Goal: Task Accomplishment & Management: Manage account settings

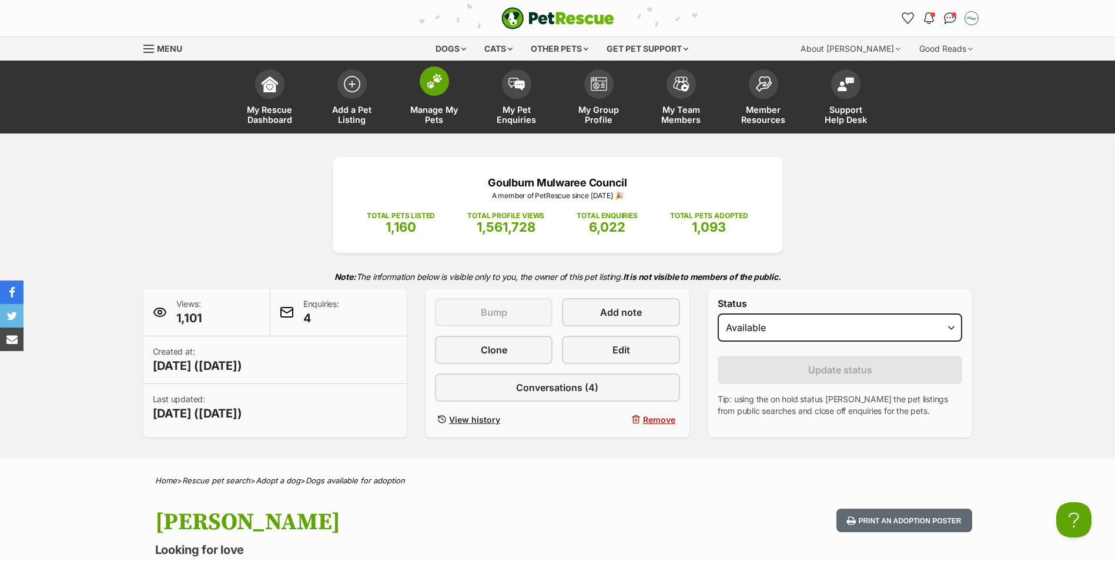
click at [438, 85] on img at bounding box center [434, 80] width 16 height 15
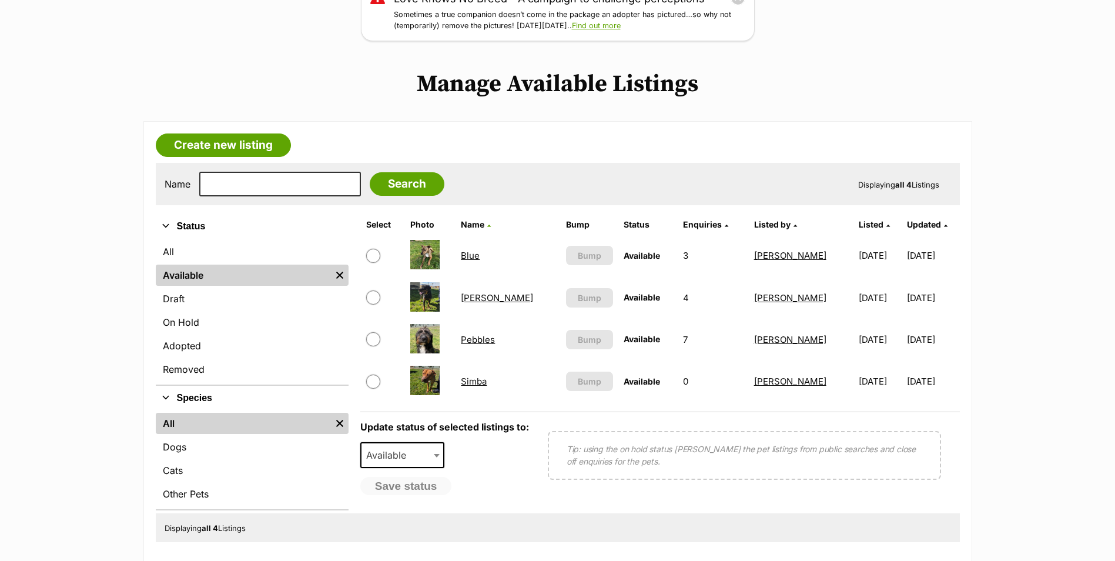
scroll to position [235, 0]
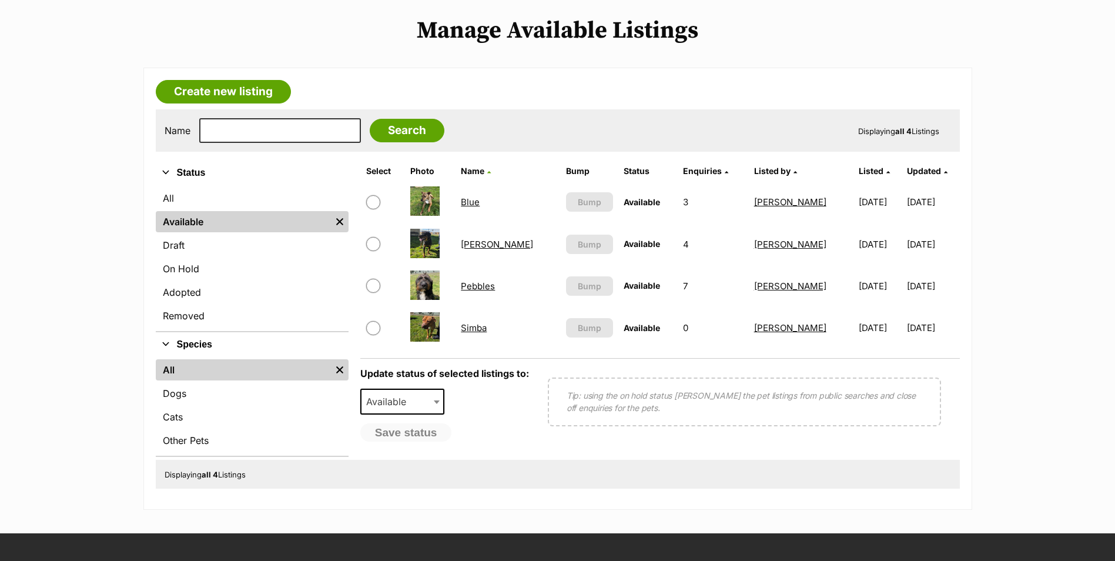
click at [487, 331] on link "Simba" at bounding box center [474, 327] width 26 height 11
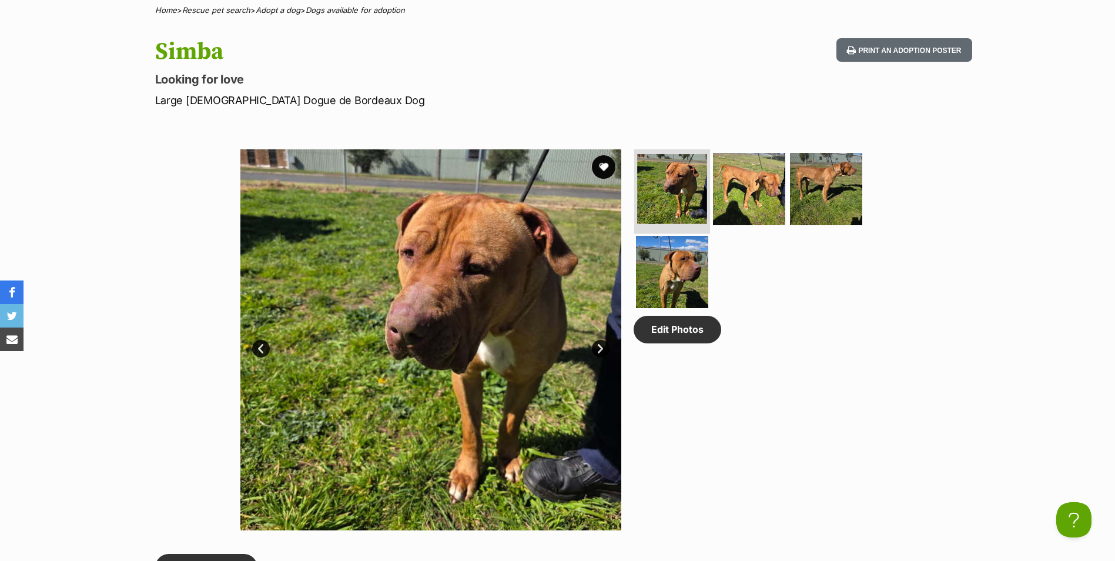
click at [675, 196] on img at bounding box center [672, 189] width 70 height 70
click at [741, 196] on img at bounding box center [749, 188] width 76 height 76
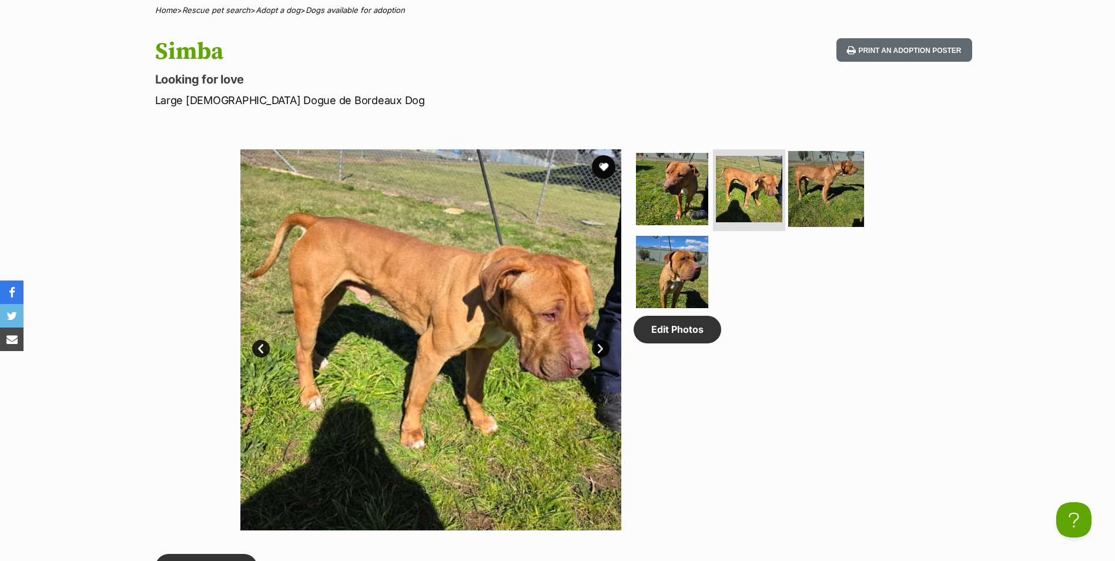
click at [811, 198] on img at bounding box center [826, 188] width 76 height 76
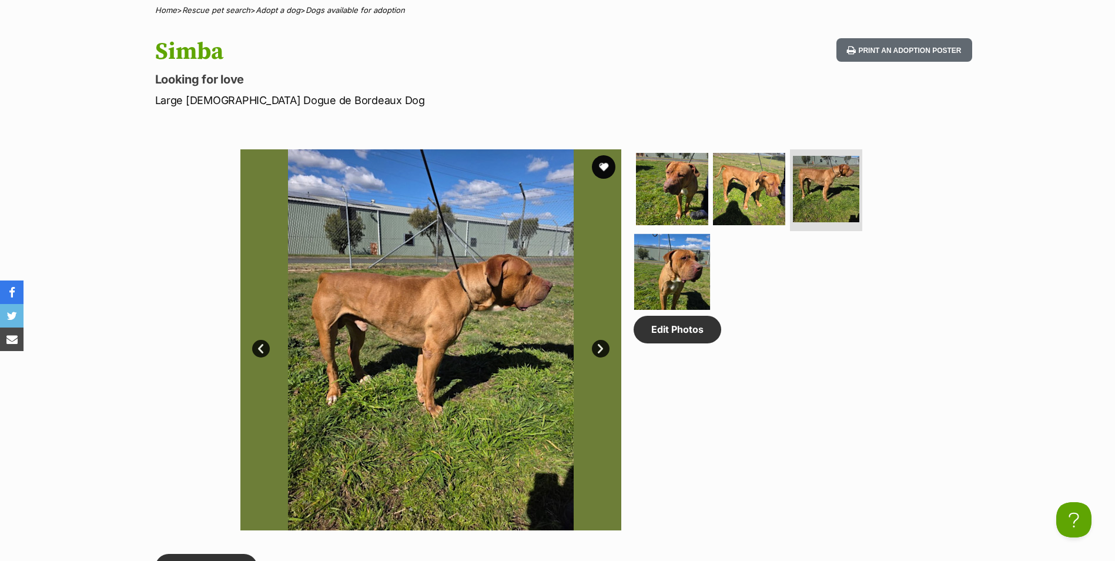
click at [673, 271] on img at bounding box center [672, 272] width 76 height 76
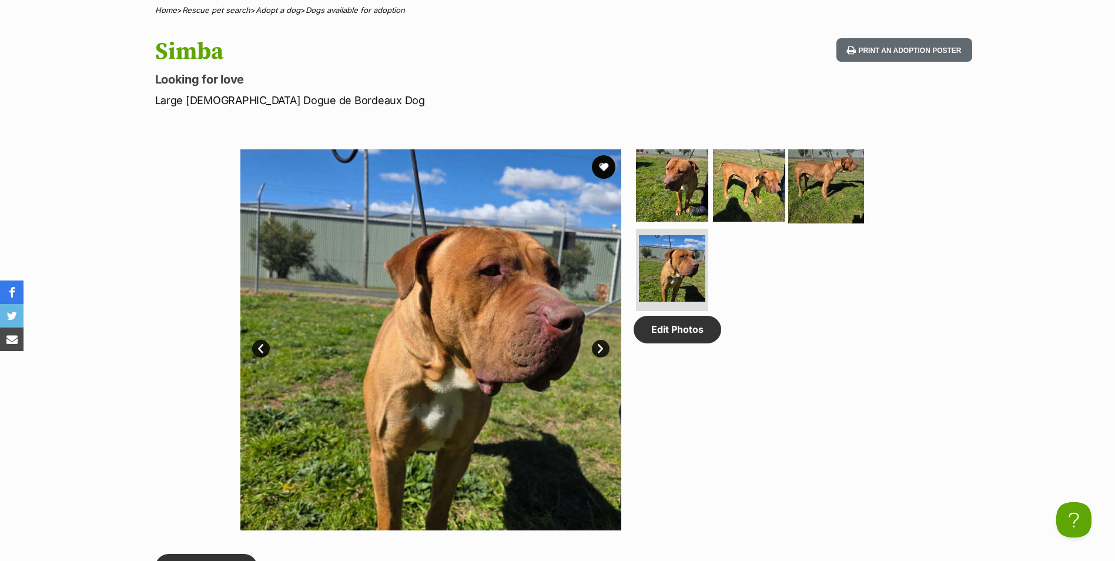
click at [834, 181] on img at bounding box center [826, 185] width 76 height 76
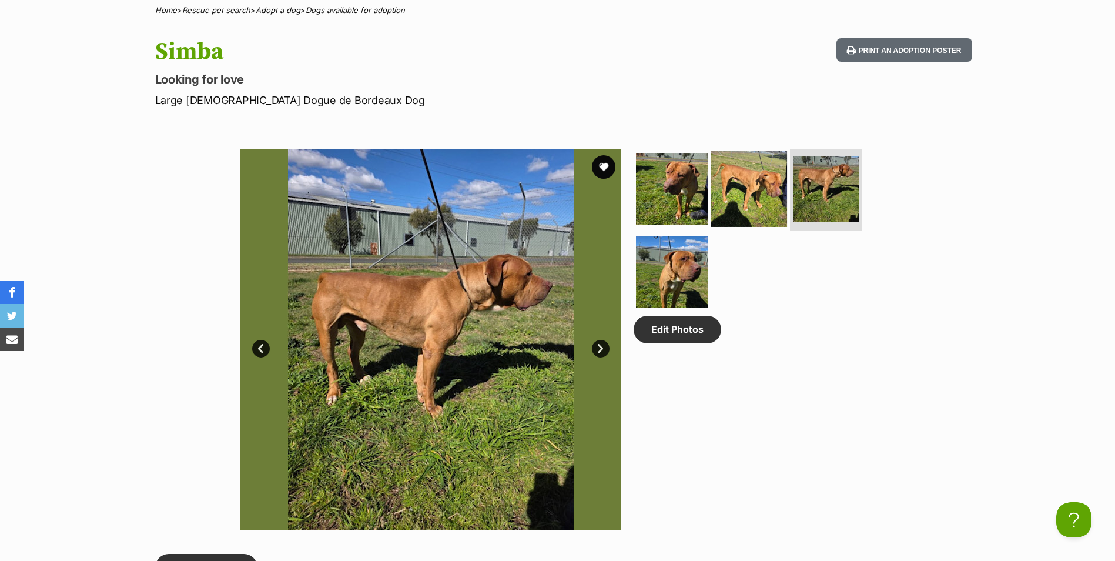
click at [756, 177] on img at bounding box center [749, 188] width 76 height 76
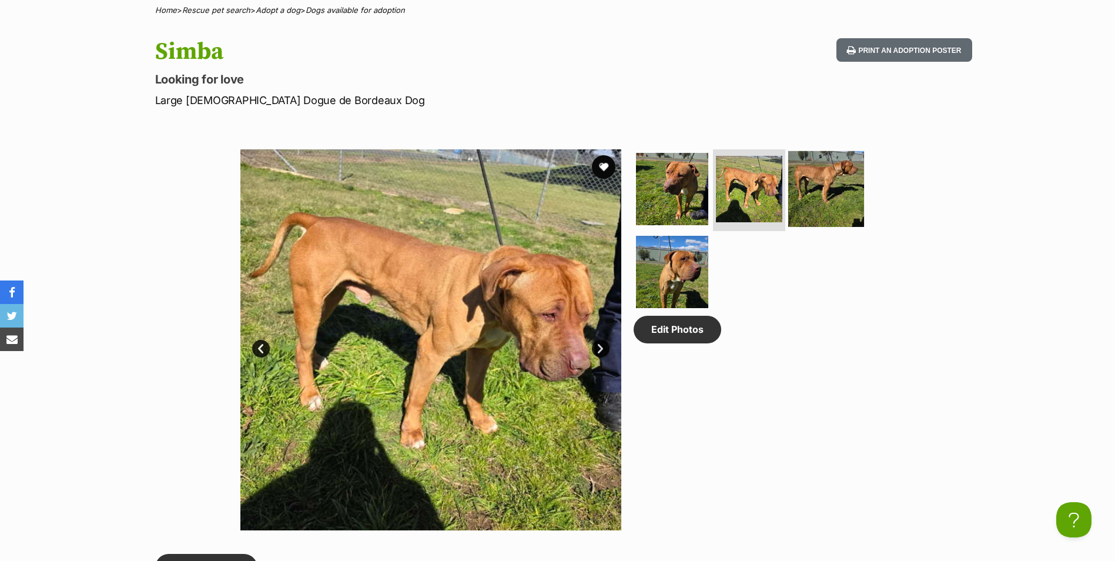
click at [827, 184] on img at bounding box center [826, 188] width 76 height 76
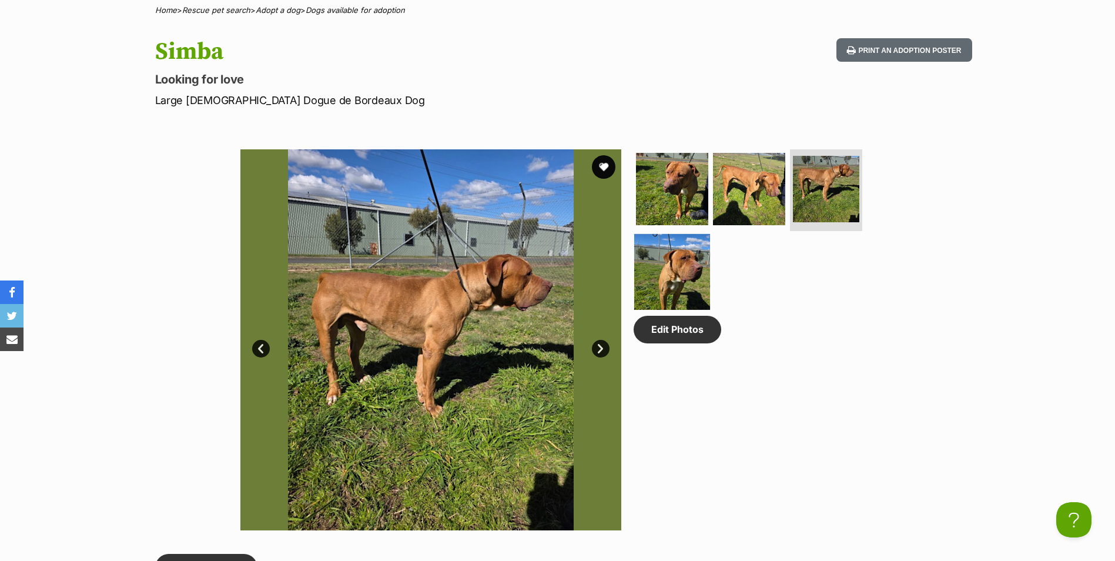
click at [656, 272] on img at bounding box center [672, 272] width 76 height 76
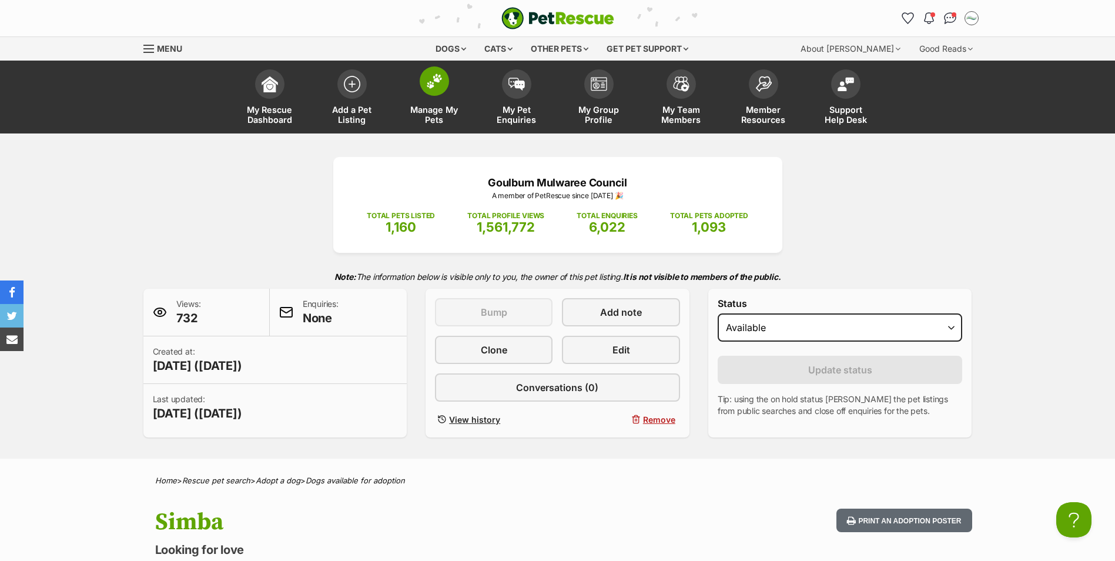
click at [430, 83] on img at bounding box center [434, 80] width 16 height 15
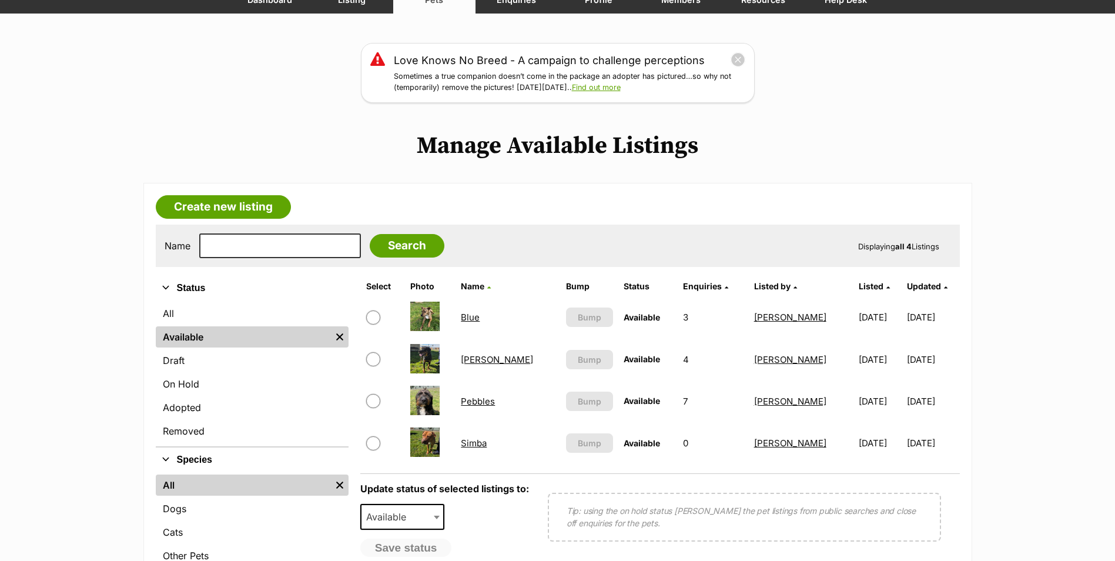
scroll to position [176, 0]
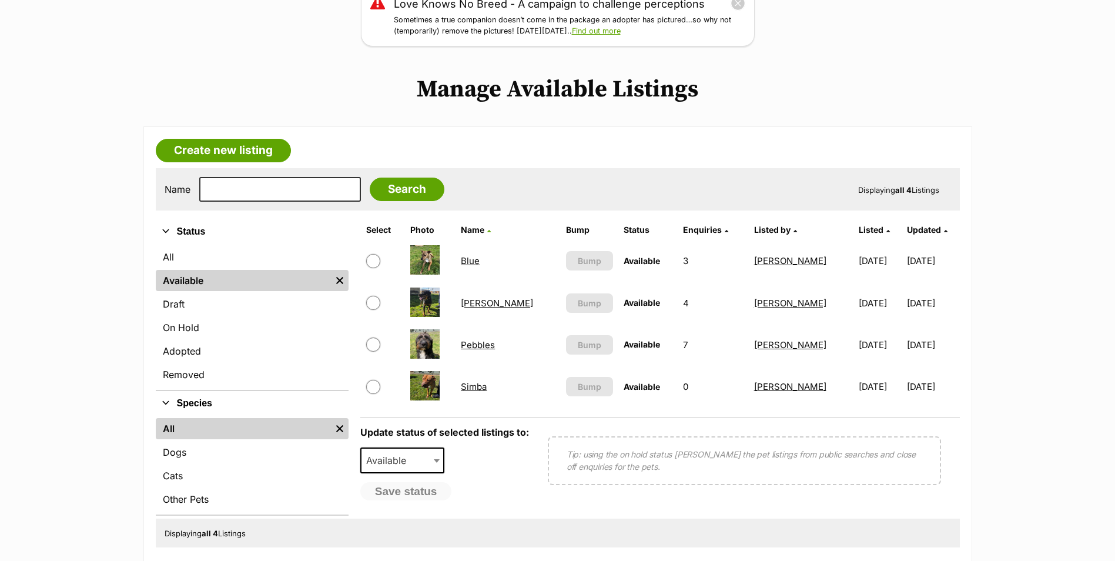
click at [490, 343] on link "Pebbles" at bounding box center [478, 344] width 34 height 11
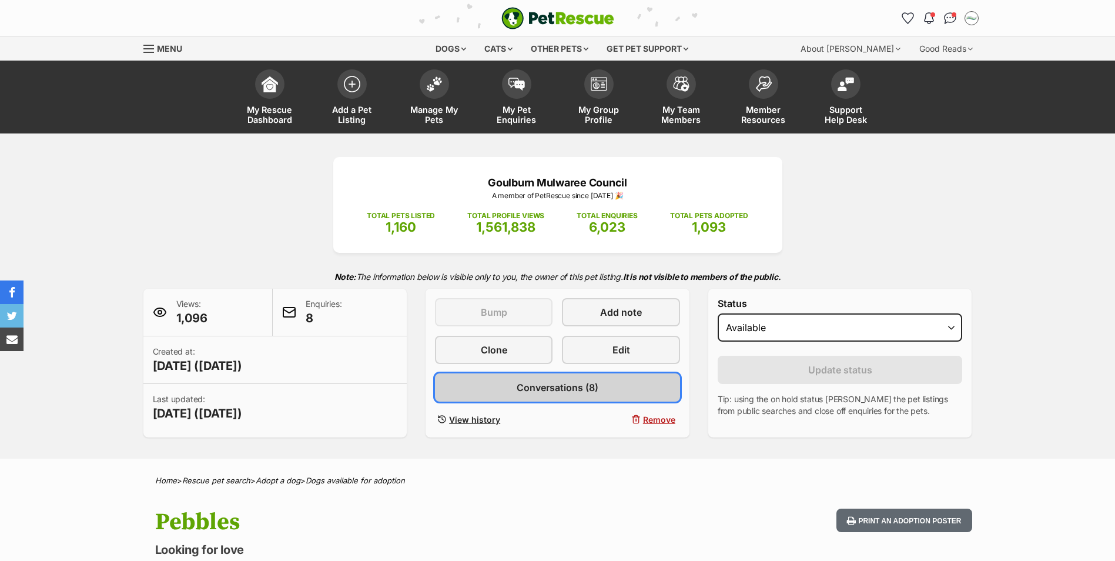
click at [581, 387] on span "Conversations (8)" at bounding box center [558, 387] width 82 height 14
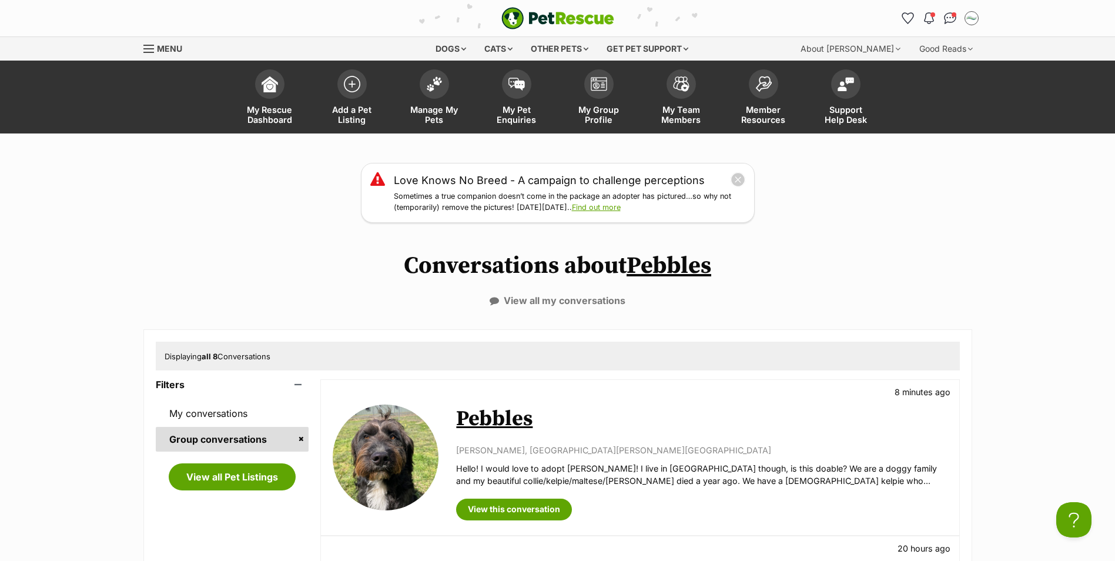
scroll to position [59, 0]
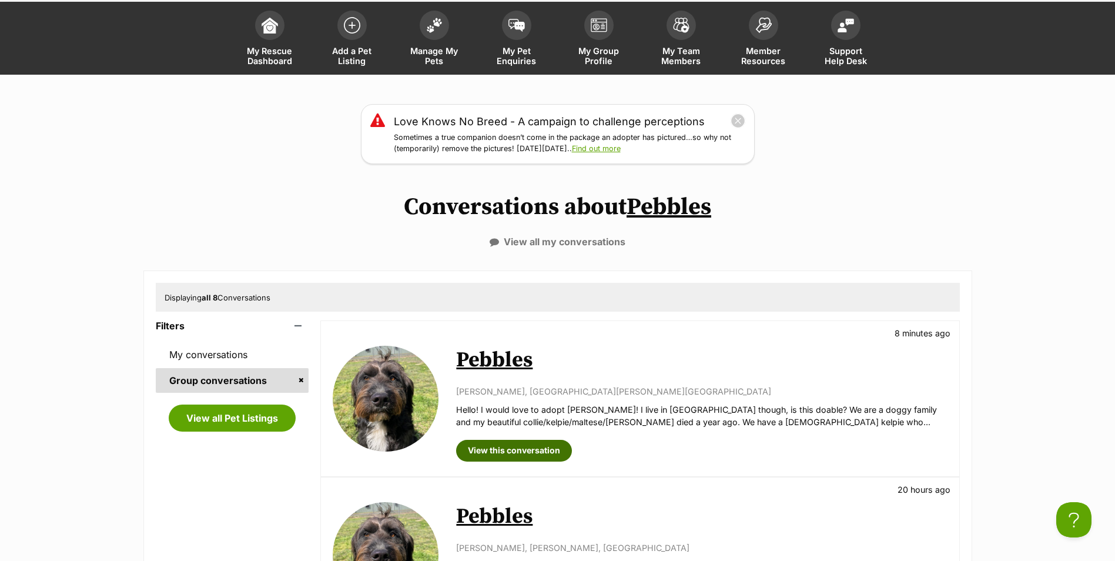
click at [536, 454] on link "View this conversation" at bounding box center [514, 450] width 116 height 21
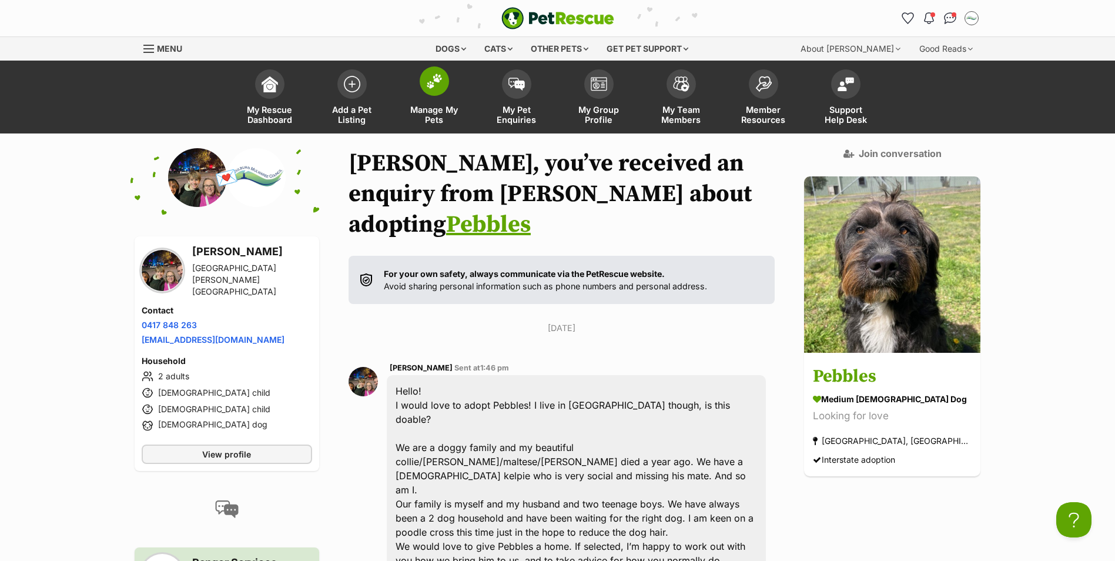
click at [434, 91] on span at bounding box center [434, 80] width 29 height 29
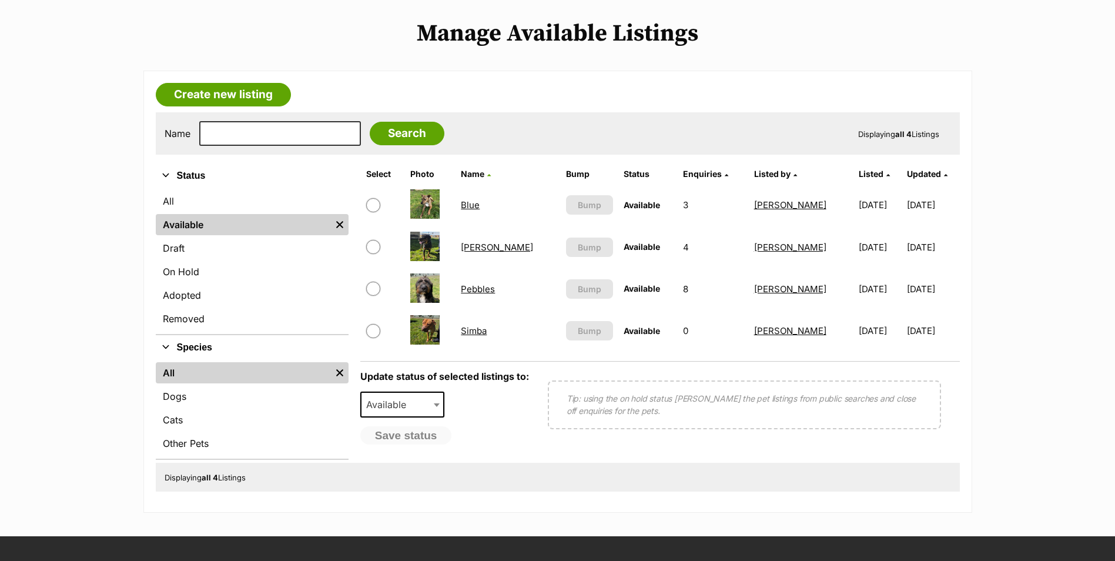
scroll to position [235, 0]
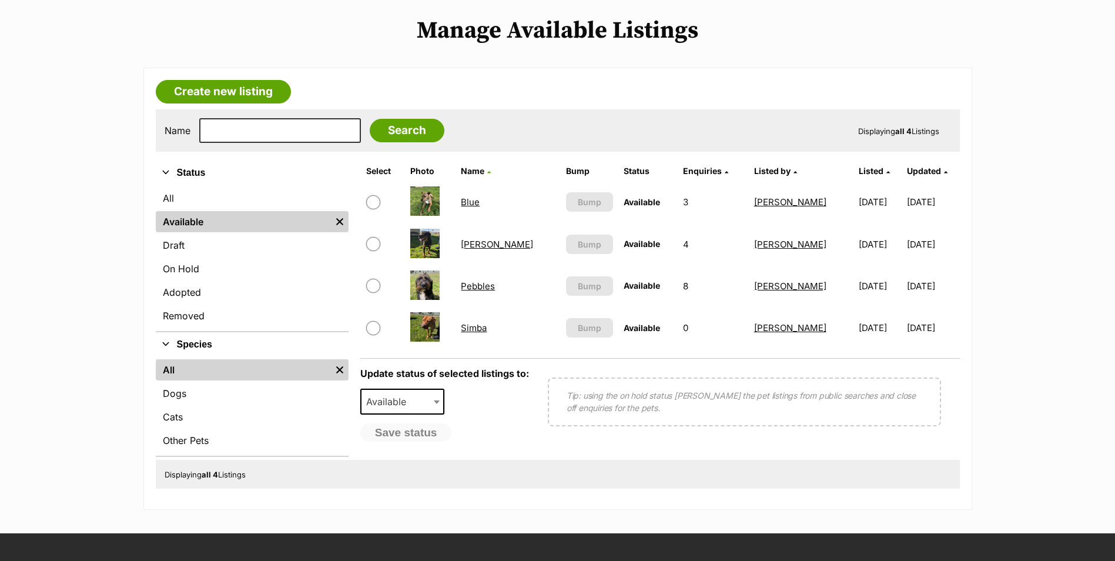
click at [479, 328] on link "Simba" at bounding box center [474, 327] width 26 height 11
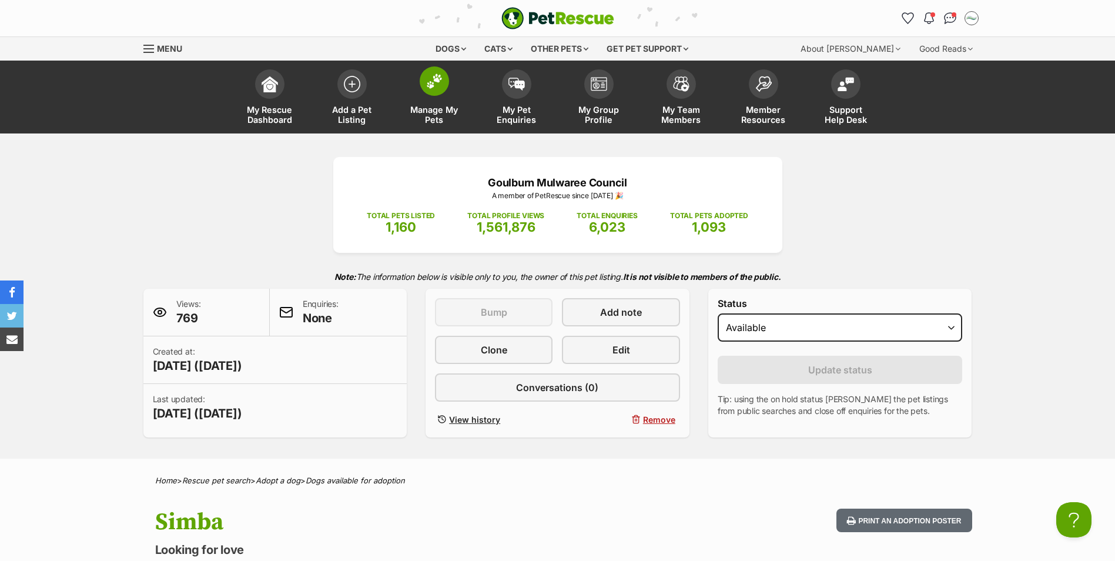
click at [428, 94] on span at bounding box center [434, 80] width 29 height 29
